Goal: Transaction & Acquisition: Purchase product/service

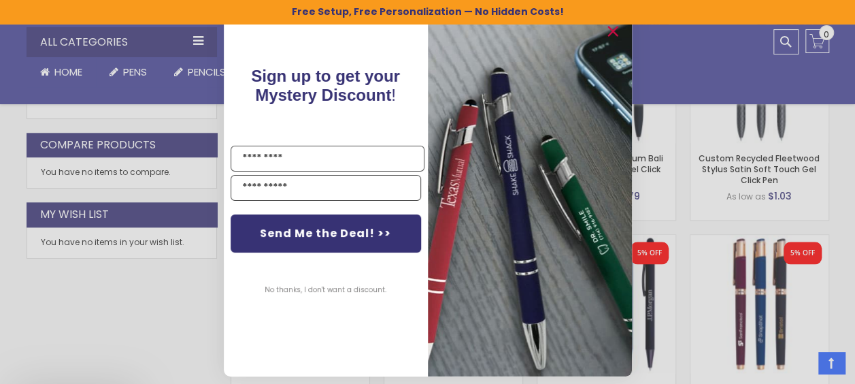
scroll to position [727, 0]
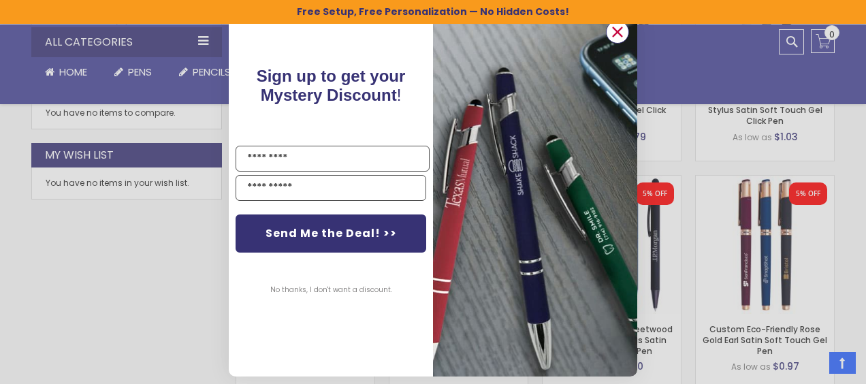
click at [613, 28] on icon "Close dialog" at bounding box center [617, 32] width 9 height 9
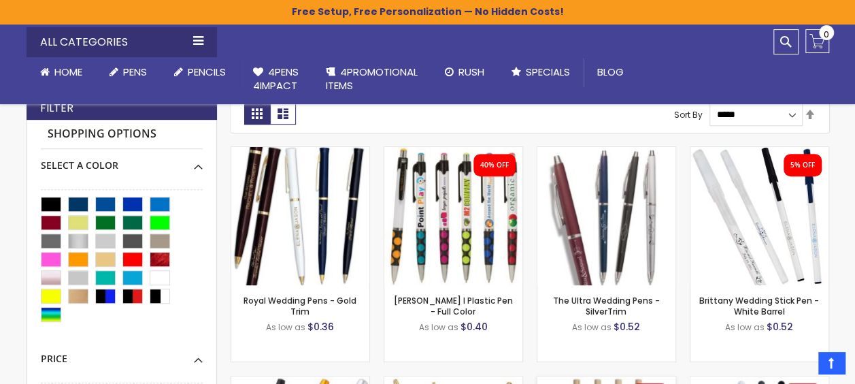
scroll to position [293, 0]
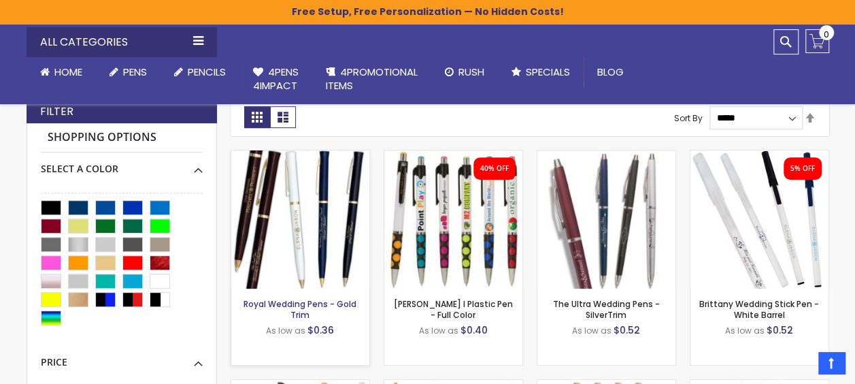
click at [308, 307] on link "Royal Wedding Pens - Gold Trim" at bounding box center [300, 309] width 113 height 22
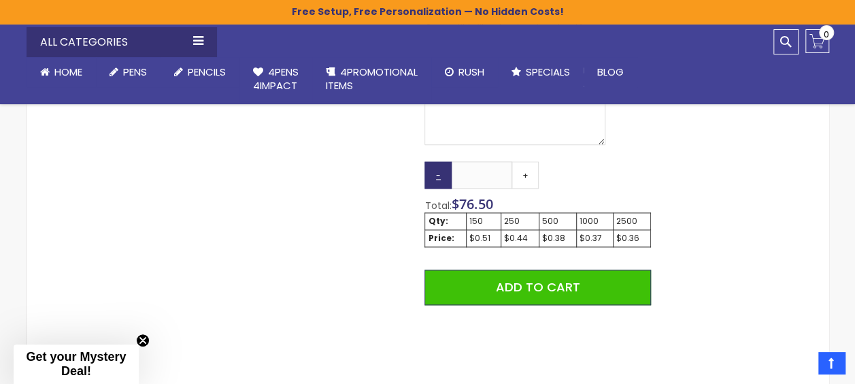
scroll to position [766, 0]
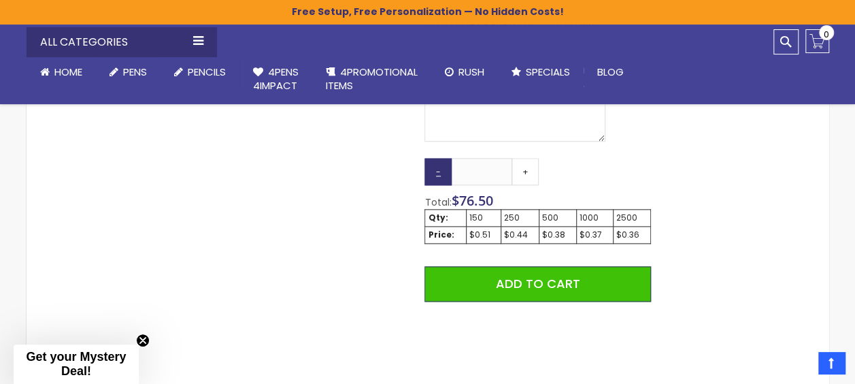
click at [436, 184] on link "-" at bounding box center [438, 171] width 27 height 27
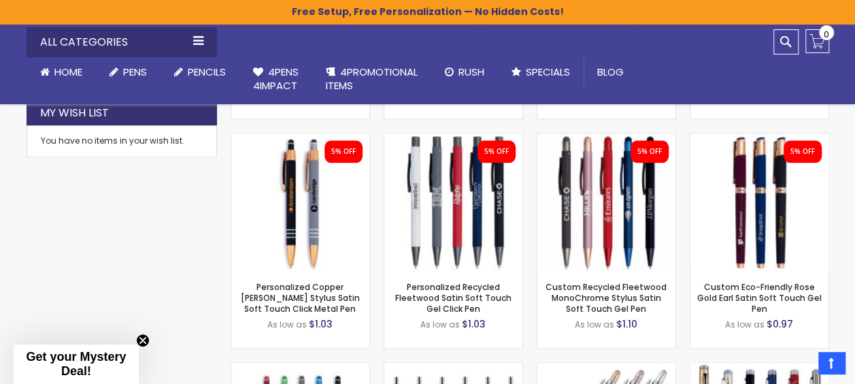
scroll to position [768, 0]
